Goal: Browse casually

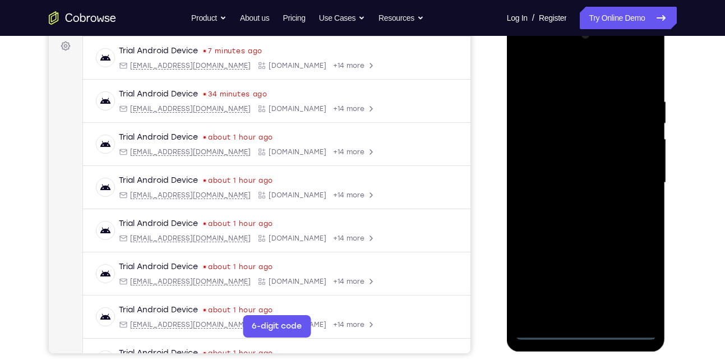
click at [586, 333] on div at bounding box center [585, 183] width 141 height 314
click at [634, 275] on div at bounding box center [585, 183] width 141 height 314
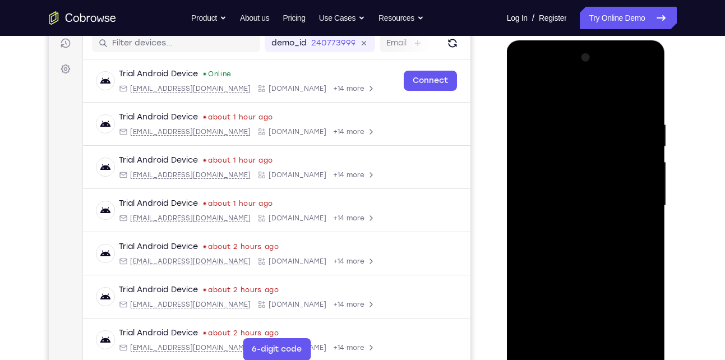
scroll to position [145, 0]
click at [569, 103] on div at bounding box center [585, 206] width 141 height 314
click at [633, 200] on div at bounding box center [585, 206] width 141 height 314
click at [571, 232] on div at bounding box center [585, 206] width 141 height 314
click at [564, 200] on div at bounding box center [585, 206] width 141 height 314
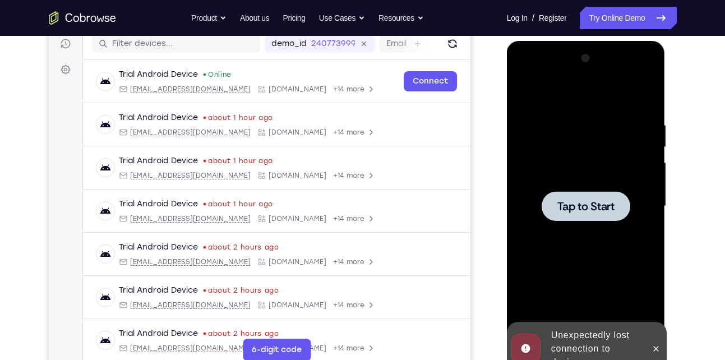
click at [569, 182] on div at bounding box center [585, 206] width 141 height 314
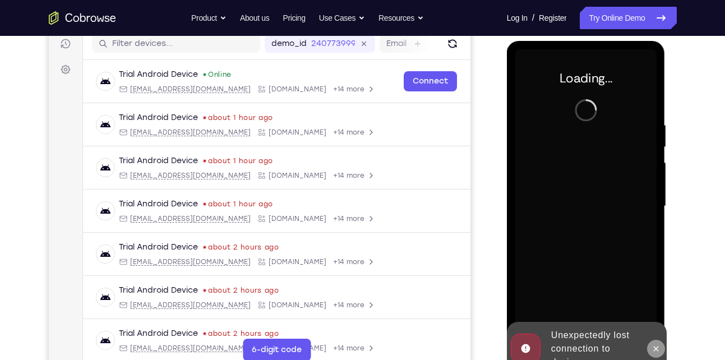
click at [656, 345] on icon at bounding box center [655, 348] width 9 height 9
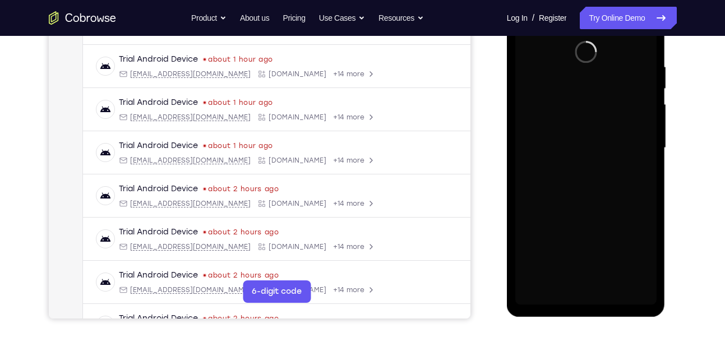
scroll to position [227, 0]
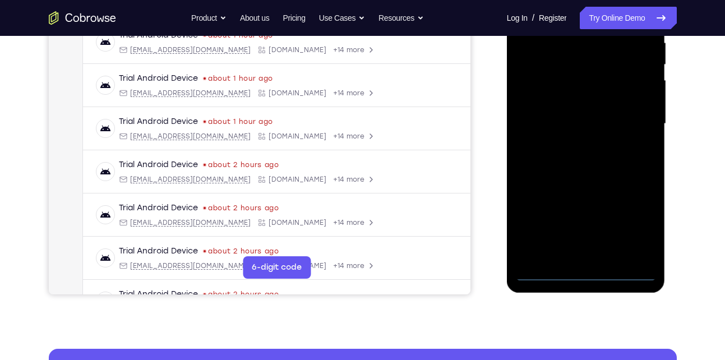
click at [586, 272] on div at bounding box center [585, 124] width 141 height 314
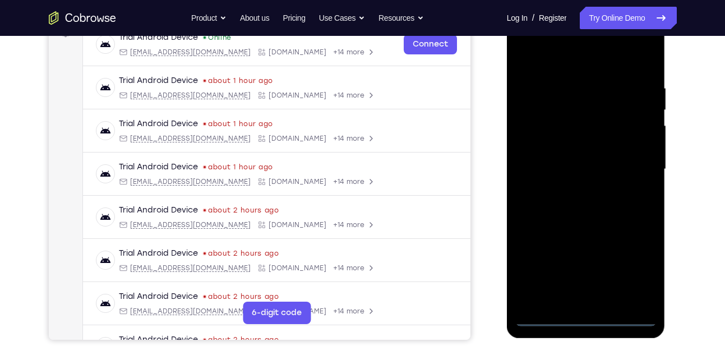
scroll to position [177, 0]
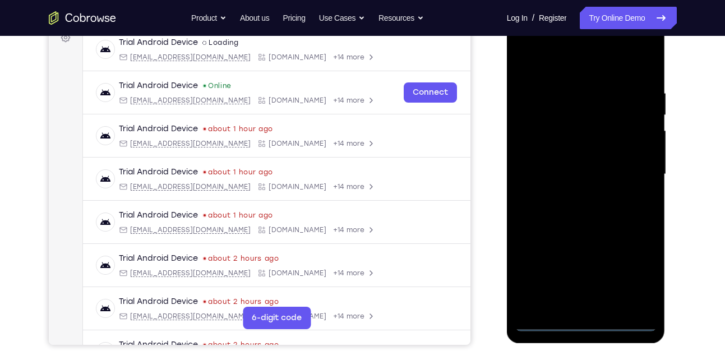
click at [628, 274] on div at bounding box center [585, 174] width 141 height 314
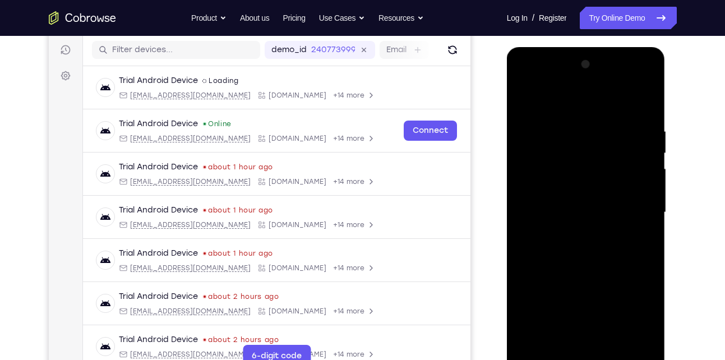
scroll to position [144, 0]
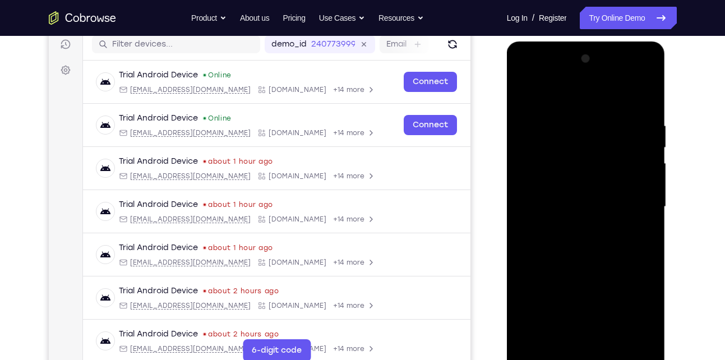
click at [608, 262] on div at bounding box center [585, 207] width 141 height 314
click at [634, 304] on div at bounding box center [585, 207] width 141 height 314
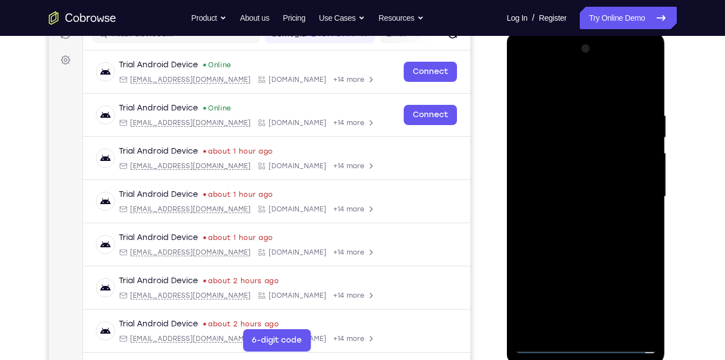
scroll to position [154, 0]
click at [634, 194] on div at bounding box center [585, 197] width 141 height 314
click at [634, 192] on div at bounding box center [585, 197] width 141 height 314
